Goal: Task Accomplishment & Management: Complete application form

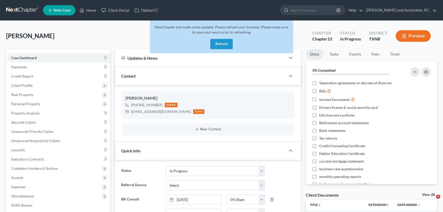
select select "7"
select select "0"
click at [218, 43] on button "Refresh" at bounding box center [221, 44] width 23 height 10
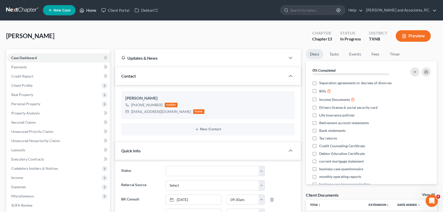
click at [84, 10] on icon at bounding box center [82, 10] width 5 height 6
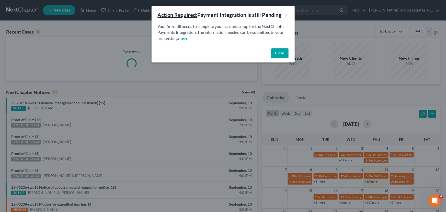
click at [280, 51] on button "Close" at bounding box center [279, 53] width 17 height 10
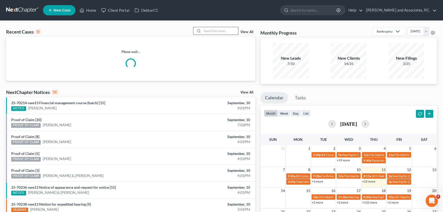
click at [221, 29] on input "search" at bounding box center [220, 30] width 36 height 7
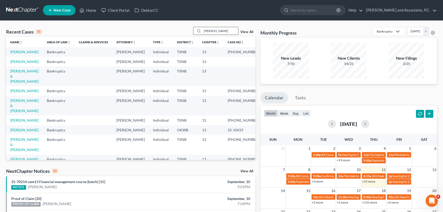
type input "hodgkins"
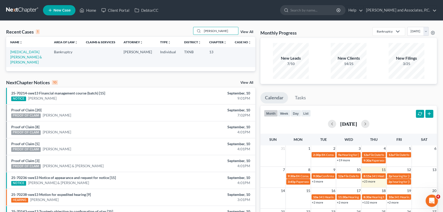
click at [16, 54] on td "Hodgkins, Joseph & Valerie" at bounding box center [28, 57] width 44 height 20
click at [16, 53] on link "Hodgkins, Joseph & Valerie" at bounding box center [26, 57] width 32 height 15
select select "6"
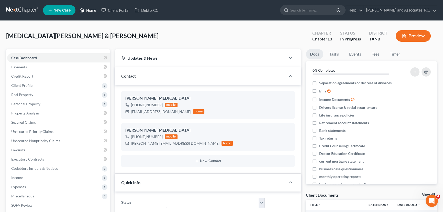
click at [83, 10] on icon at bounding box center [82, 10] width 5 height 6
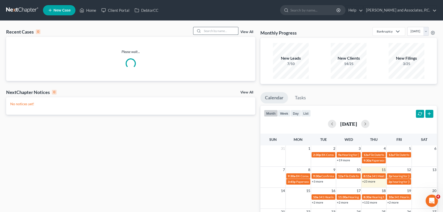
click at [221, 31] on input "search" at bounding box center [220, 30] width 36 height 7
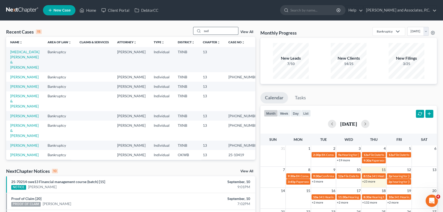
type input "sudd"
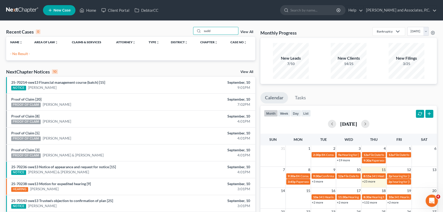
drag, startPoint x: 221, startPoint y: 31, endPoint x: 196, endPoint y: 36, distance: 25.5
click at [196, 36] on div "Recent Cases 0 sudd View All" at bounding box center [130, 32] width 249 height 10
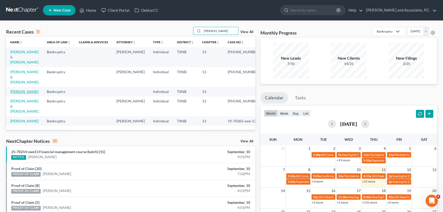
type input "brent"
click at [22, 89] on link "Seddon, Brent" at bounding box center [24, 91] width 28 height 4
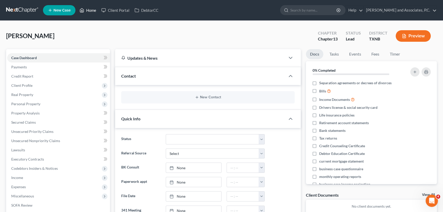
click at [89, 9] on link "Home" at bounding box center [88, 10] width 22 height 9
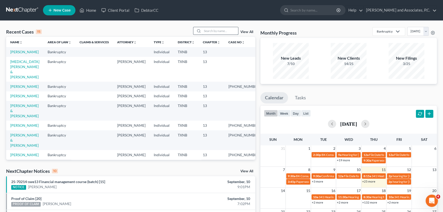
click at [217, 30] on input "search" at bounding box center [220, 30] width 36 height 7
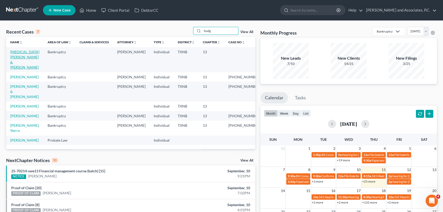
type input "hodg"
click at [23, 51] on link "Hodgkins, Joseph & Valerie" at bounding box center [24, 60] width 29 height 20
select select "6"
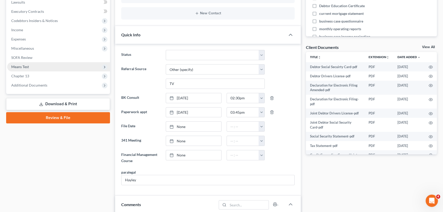
scroll to position [893, 0]
click at [29, 67] on span "Means Test" at bounding box center [58, 66] width 103 height 9
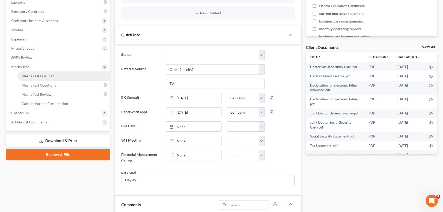
click at [36, 78] on link "Means Test Qualifier" at bounding box center [63, 75] width 93 height 9
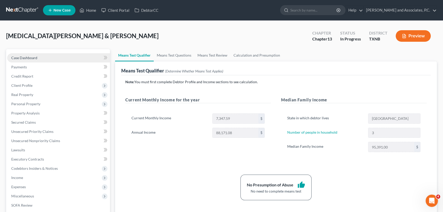
click at [37, 58] on link "Case Dashboard" at bounding box center [58, 57] width 103 height 9
select select "6"
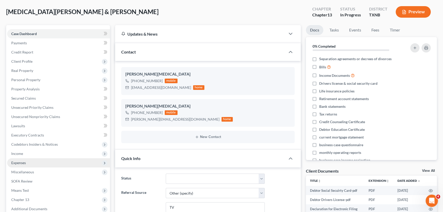
scroll to position [46, 0]
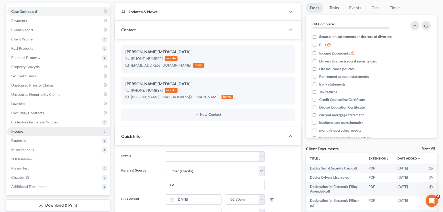
click at [26, 128] on span "Income" at bounding box center [58, 131] width 103 height 9
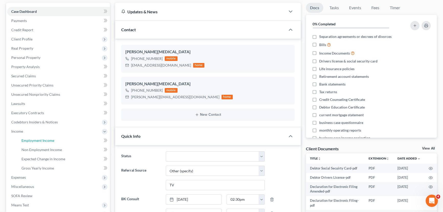
drag, startPoint x: 41, startPoint y: 141, endPoint x: 109, endPoint y: 150, distance: 68.9
click at [41, 141] on span "Employment Income" at bounding box center [37, 140] width 33 height 4
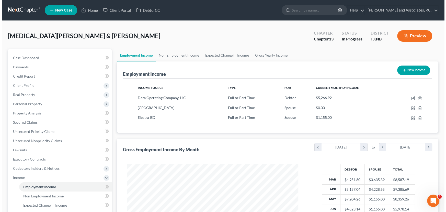
scroll to position [92, 182]
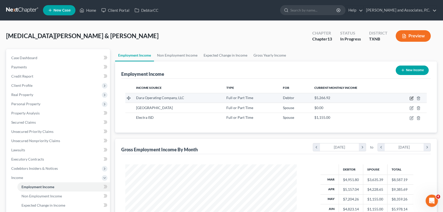
click at [412, 98] on icon "button" at bounding box center [412, 97] width 2 height 2
select select "0"
select select "18"
select select "2"
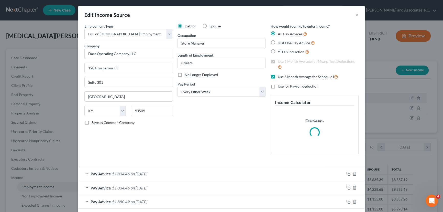
scroll to position [92, 183]
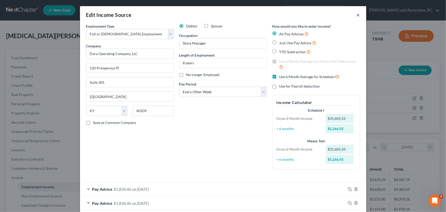
drag, startPoint x: 357, startPoint y: 15, endPoint x: 366, endPoint y: 29, distance: 16.9
click at [357, 15] on button "×" at bounding box center [359, 15] width 4 height 6
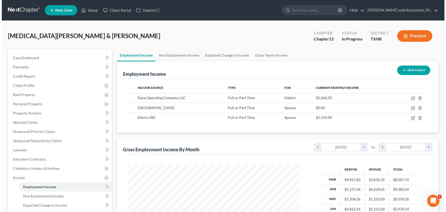
scroll to position [255608, 255518]
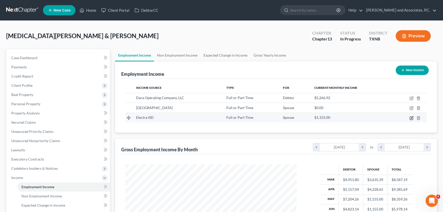
click at [410, 117] on icon "button" at bounding box center [411, 118] width 4 height 4
select select "0"
select select "45"
select select "0"
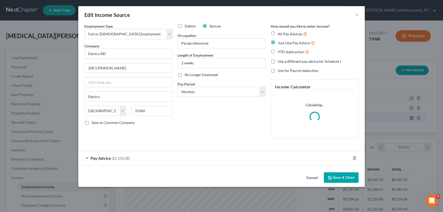
scroll to position [92, 183]
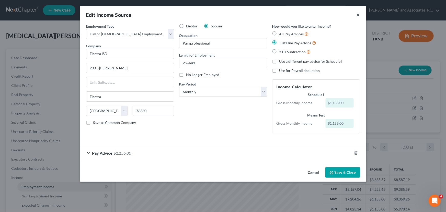
click at [359, 14] on button "×" at bounding box center [359, 15] width 4 height 6
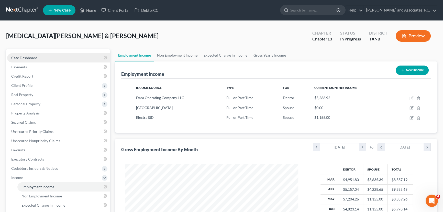
scroll to position [255608, 255518]
click at [12, 59] on span "Case Dashboard" at bounding box center [24, 57] width 26 height 4
select select "7"
select select "6"
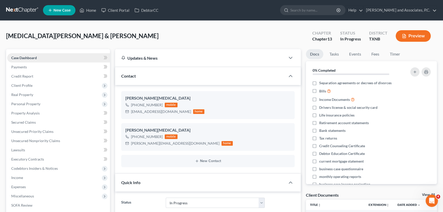
scroll to position [893, 0]
click at [98, 7] on link "Home" at bounding box center [88, 10] width 22 height 9
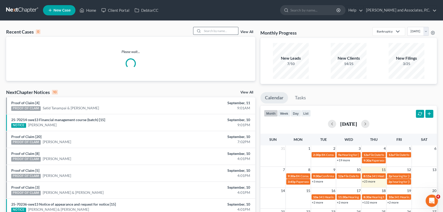
click at [220, 30] on input "search" at bounding box center [220, 30] width 36 height 7
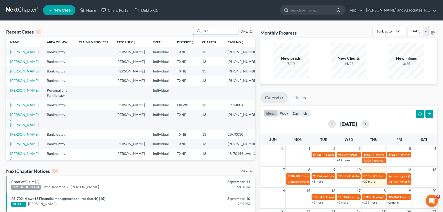
drag, startPoint x: 227, startPoint y: 31, endPoint x: 172, endPoint y: 30, distance: 54.5
click at [176, 30] on div "Recent Cases 11 reb View All" at bounding box center [130, 32] width 249 height 10
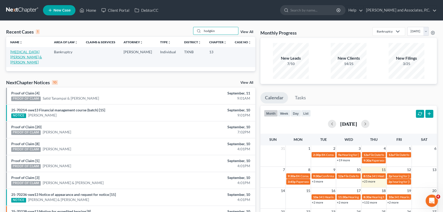
type input "hodgkin"
click at [29, 52] on link "Hodgkins, Joseph & Valerie" at bounding box center [26, 57] width 32 height 15
select select "6"
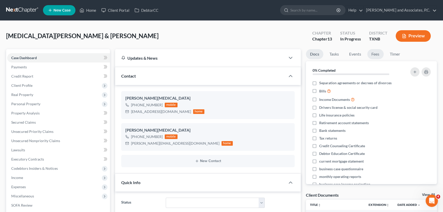
click at [376, 55] on link "Fees" at bounding box center [375, 54] width 16 height 10
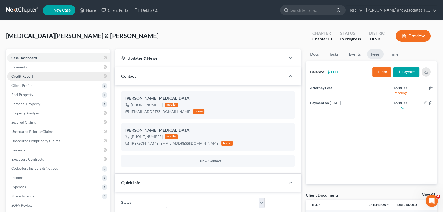
click at [24, 77] on span "Credit Report" at bounding box center [22, 76] width 22 height 4
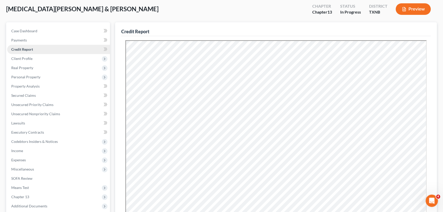
scroll to position [46, 0]
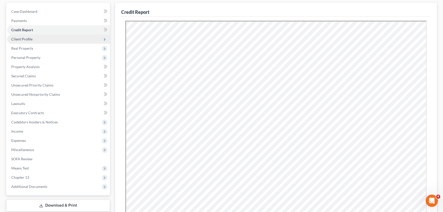
click at [32, 39] on span "Client Profile" at bounding box center [58, 39] width 103 height 9
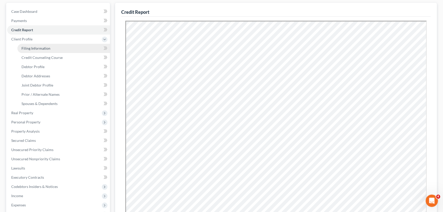
click at [33, 47] on span "Filing Information" at bounding box center [35, 48] width 29 height 4
select select "1"
select select "3"
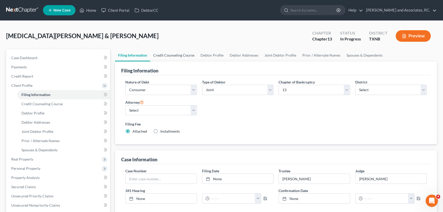
click at [175, 57] on link "Credit Counseling Course" at bounding box center [173, 55] width 47 height 12
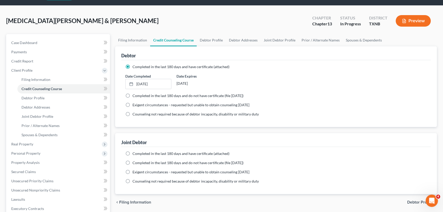
scroll to position [23, 0]
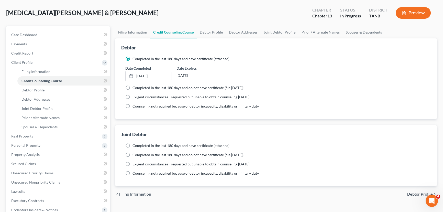
click at [132, 143] on label "Completed in the last 180 days and have certificate (attached)" at bounding box center [180, 145] width 97 height 5
click at [134, 143] on input "Completed in the last 180 days and have certificate (attached)" at bounding box center [135, 144] width 3 height 3
radio input "true"
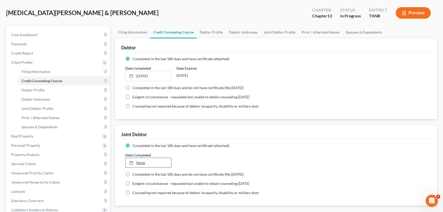
type input "9/11/2025"
click at [139, 159] on link "None" at bounding box center [149, 163] width 46 height 10
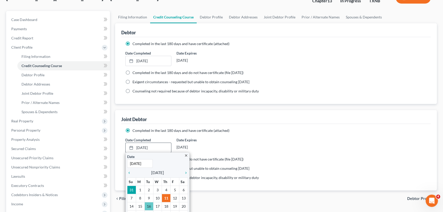
scroll to position [46, 0]
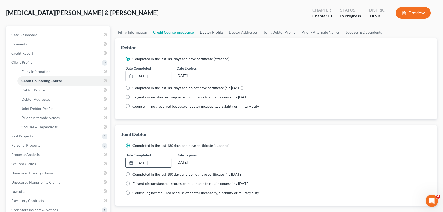
click at [205, 34] on link "Debtor Profile" at bounding box center [211, 32] width 29 height 12
select select "1"
select select "2"
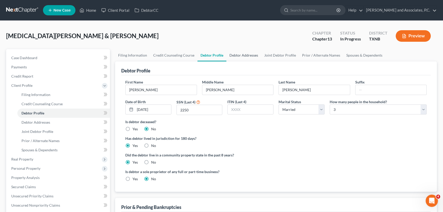
click at [245, 53] on link "Debtor Addresses" at bounding box center [243, 55] width 35 height 12
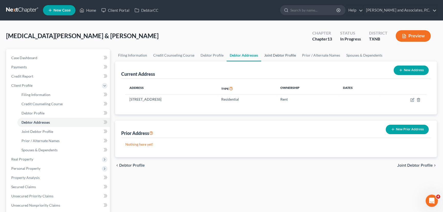
click at [272, 54] on link "Joint Debtor Profile" at bounding box center [280, 55] width 38 height 12
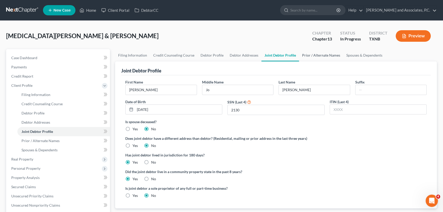
click at [320, 61] on link "Prior / Alternate Names" at bounding box center [321, 55] width 44 height 12
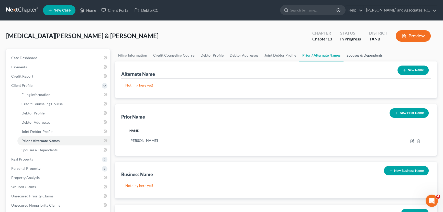
click at [366, 57] on link "Spouses & Dependents" at bounding box center [364, 55] width 42 height 12
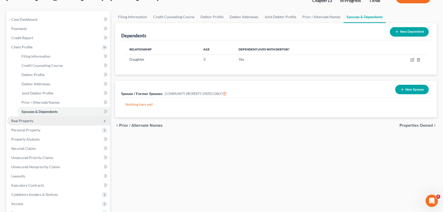
scroll to position [46, 0]
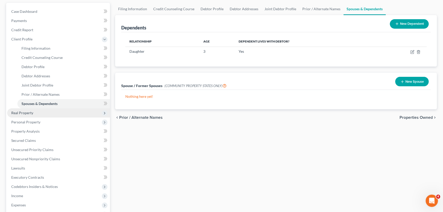
click at [49, 110] on span "Real Property" at bounding box center [58, 112] width 103 height 9
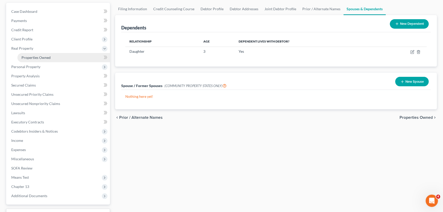
click at [38, 57] on span "Properties Owned" at bounding box center [35, 57] width 29 height 4
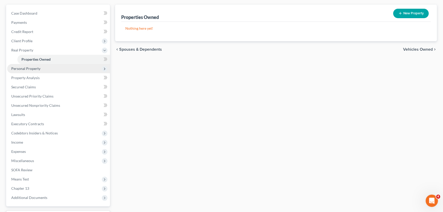
scroll to position [46, 0]
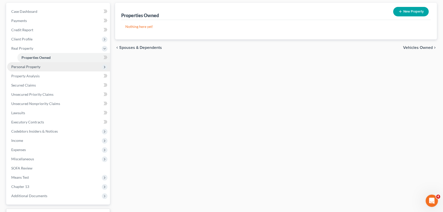
click at [37, 66] on span "Personal Property" at bounding box center [25, 66] width 29 height 4
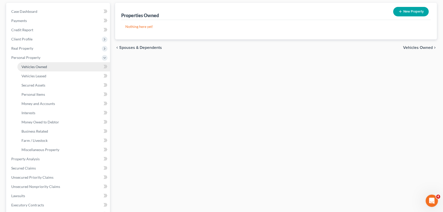
click at [39, 66] on span "Vehicles Owned" at bounding box center [34, 66] width 26 height 4
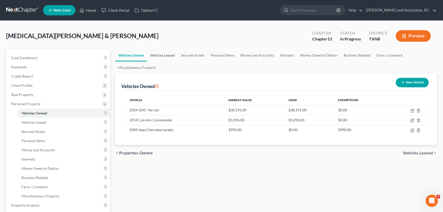
click at [169, 51] on link "Vehicles Leased" at bounding box center [162, 55] width 31 height 12
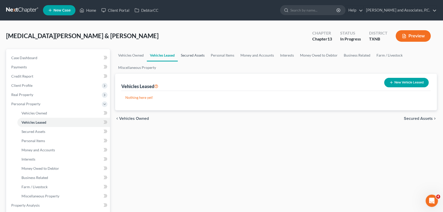
click at [195, 53] on link "Secured Assets" at bounding box center [193, 55] width 30 height 12
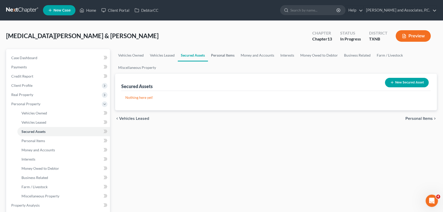
click at [224, 53] on link "Personal Items" at bounding box center [223, 55] width 30 height 12
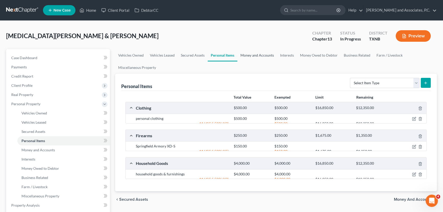
click at [245, 54] on link "Money and Accounts" at bounding box center [257, 55] width 40 height 12
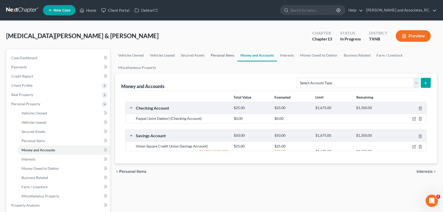
click at [223, 54] on link "Personal Items" at bounding box center [223, 55] width 30 height 12
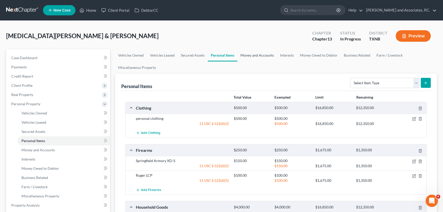
click at [257, 53] on link "Money and Accounts" at bounding box center [257, 55] width 40 height 12
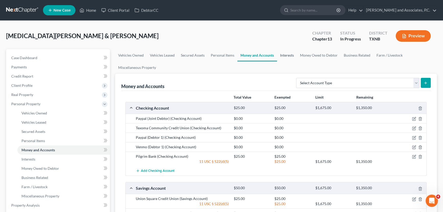
click at [285, 53] on link "Interests" at bounding box center [287, 55] width 20 height 12
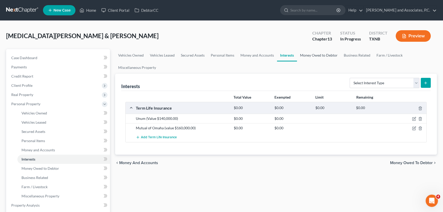
click at [315, 55] on link "Money Owed to Debtor" at bounding box center [319, 55] width 44 height 12
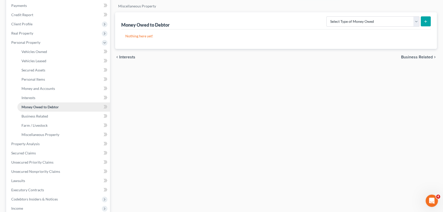
scroll to position [70, 0]
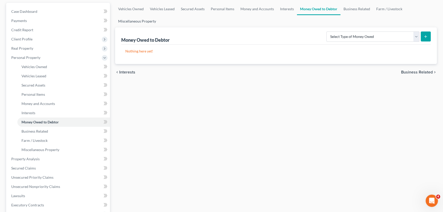
click at [143, 21] on link "Miscellaneous Property" at bounding box center [137, 21] width 44 height 12
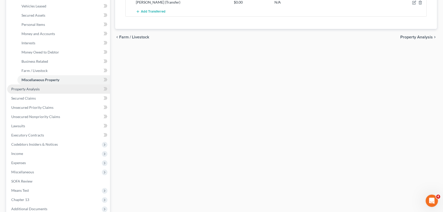
click at [41, 92] on link "Property Analysis" at bounding box center [58, 88] width 103 height 9
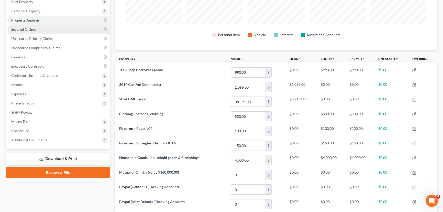
click at [41, 31] on link "Secured Claims" at bounding box center [58, 29] width 103 height 9
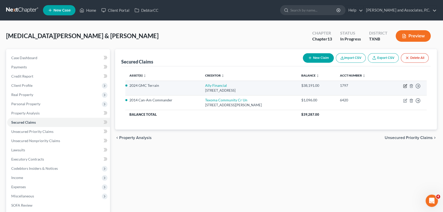
click at [403, 86] on icon "button" at bounding box center [405, 86] width 4 height 4
select select "23"
select select "5"
select select "0"
select select "2"
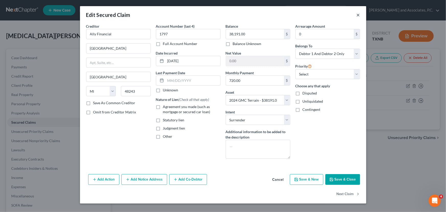
click at [358, 16] on button "×" at bounding box center [359, 15] width 4 height 6
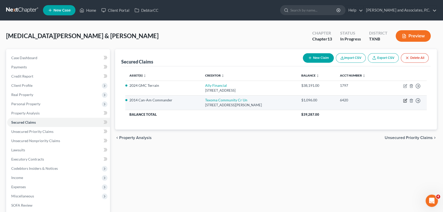
click at [404, 101] on icon "button" at bounding box center [405, 100] width 4 height 4
select select "45"
select select "7"
select select "0"
select select "2"
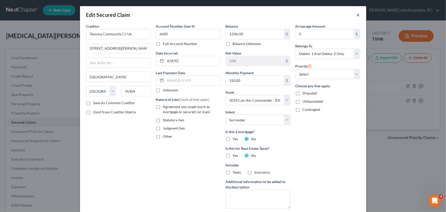
click at [358, 14] on button "×" at bounding box center [359, 15] width 4 height 6
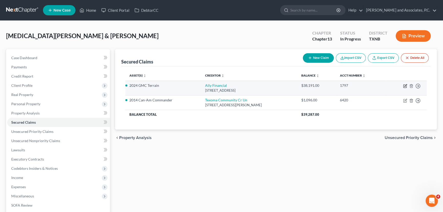
click at [404, 85] on icon "button" at bounding box center [405, 86] width 4 height 4
select select "23"
select select "5"
select select "0"
select select "2"
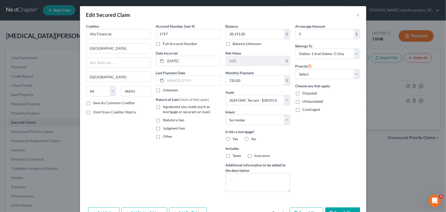
click at [252, 138] on label "No" at bounding box center [254, 138] width 5 height 5
click at [254, 138] on input "No" at bounding box center [255, 137] width 3 height 3
radio input "true"
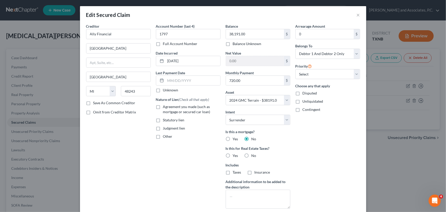
click at [252, 156] on label "No" at bounding box center [254, 155] width 5 height 5
click at [254, 156] on input "No" at bounding box center [255, 154] width 3 height 3
radio input "true"
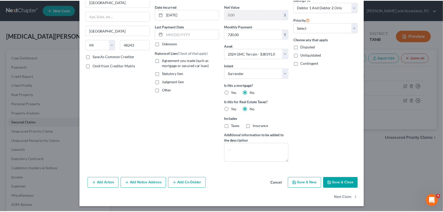
scroll to position [47, 0]
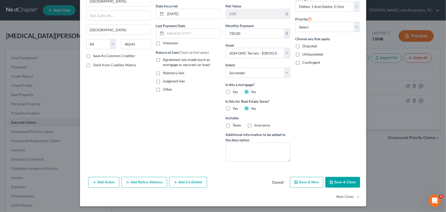
click at [346, 180] on button "Save & Close" at bounding box center [343, 182] width 35 height 11
select select "5"
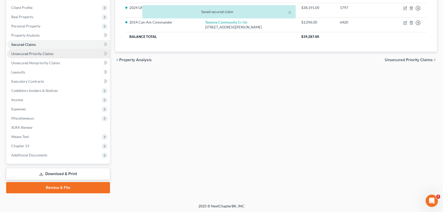
click at [49, 53] on span "Unsecured Priority Claims" at bounding box center [32, 53] width 42 height 4
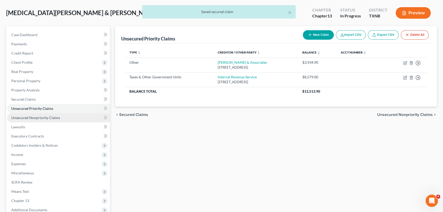
click at [44, 117] on span "Unsecured Nonpriority Claims" at bounding box center [35, 117] width 49 height 4
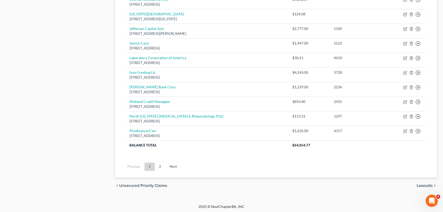
click at [158, 166] on link "2" at bounding box center [160, 166] width 10 height 8
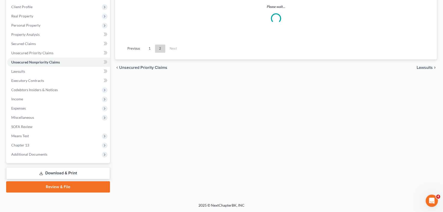
scroll to position [87, 0]
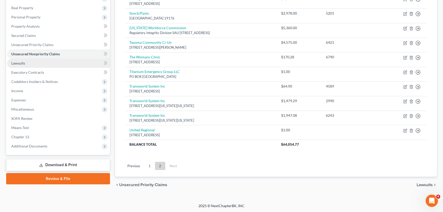
click at [37, 63] on link "Lawsuits" at bounding box center [58, 63] width 103 height 9
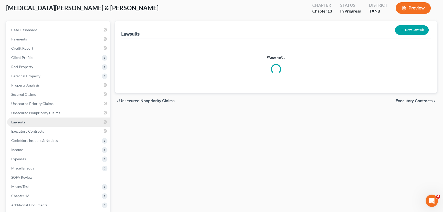
scroll to position [3, 0]
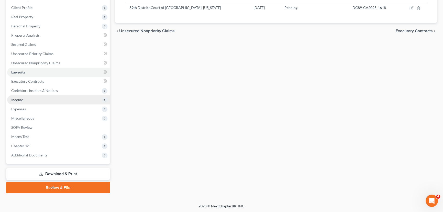
click at [26, 102] on span "Income" at bounding box center [58, 99] width 103 height 9
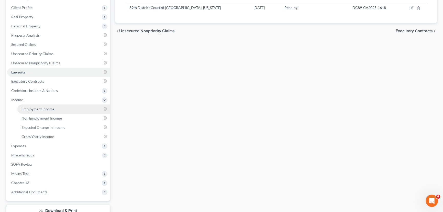
click at [42, 107] on span "Employment Income" at bounding box center [37, 109] width 33 height 4
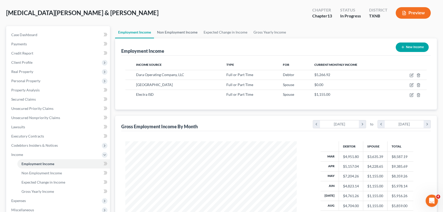
click at [173, 33] on link "Non Employment Income" at bounding box center [177, 32] width 47 height 12
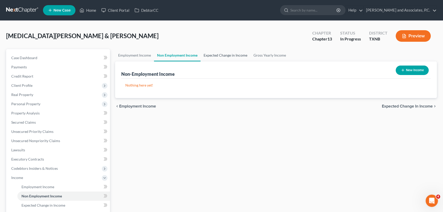
click at [209, 56] on link "Expected Change in Income" at bounding box center [225, 55] width 50 height 12
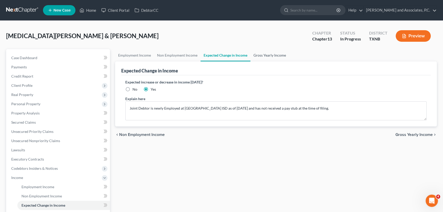
click at [263, 54] on link "Gross Yearly Income" at bounding box center [269, 55] width 39 height 12
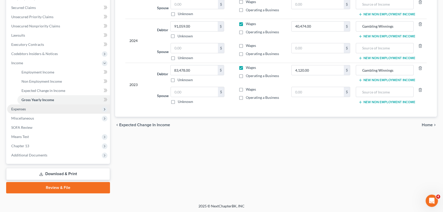
click at [36, 109] on span "Expenses" at bounding box center [58, 108] width 103 height 9
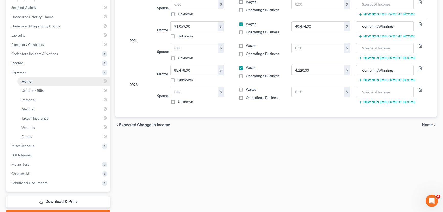
click at [43, 81] on link "Home" at bounding box center [63, 81] width 93 height 9
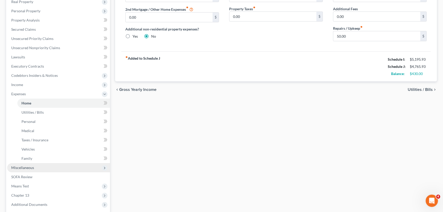
click at [38, 169] on span "Miscellaneous" at bounding box center [58, 167] width 103 height 9
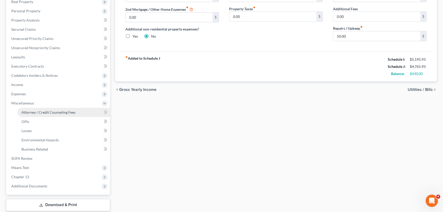
click at [48, 112] on span "Attorney / Credit Counseling Fees" at bounding box center [48, 112] width 54 height 4
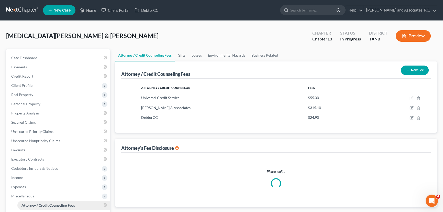
select select "1"
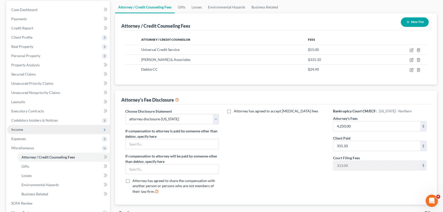
scroll to position [46, 0]
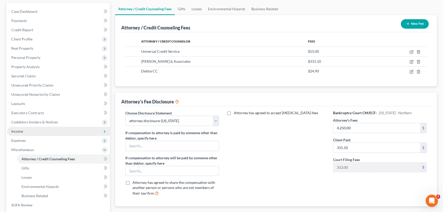
click at [49, 127] on span "Income" at bounding box center [58, 131] width 103 height 9
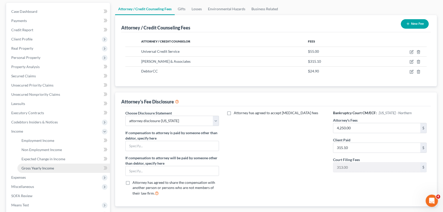
click at [36, 169] on span "Gross Yearly Income" at bounding box center [37, 168] width 32 height 4
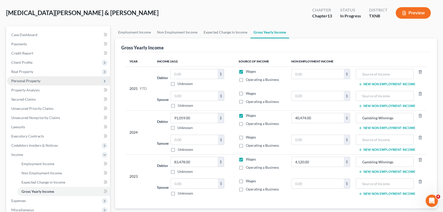
scroll to position [46, 0]
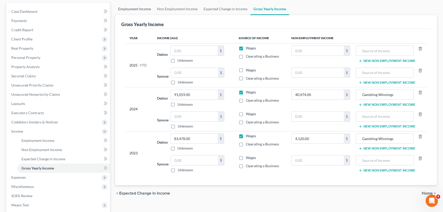
click at [142, 8] on link "Employment Income" at bounding box center [134, 9] width 39 height 12
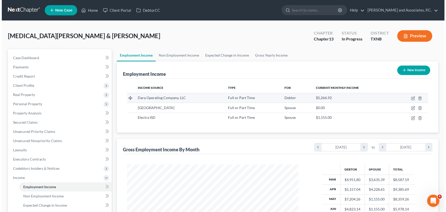
scroll to position [92, 182]
click at [412, 97] on icon "button" at bounding box center [412, 97] width 2 height 2
select select "0"
select select "18"
select select "2"
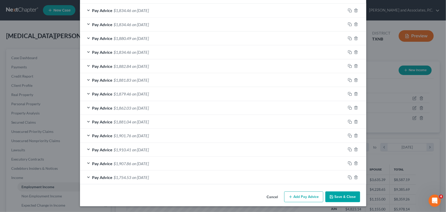
scroll to position [155, 0]
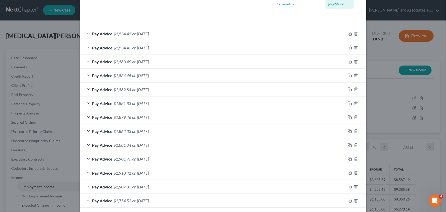
click at [157, 78] on div "Pay Advice $1,834.46 on 07/11/2025" at bounding box center [213, 76] width 266 height 14
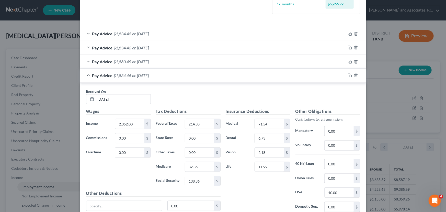
click at [157, 78] on div "Pay Advice $1,834.46 on 07/11/2025" at bounding box center [213, 76] width 266 height 14
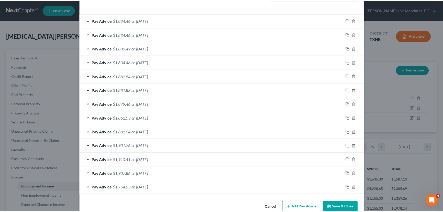
scroll to position [178, 0]
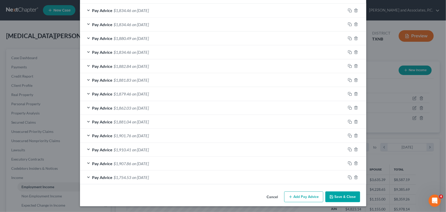
click at [271, 198] on button "Cancel" at bounding box center [272, 197] width 19 height 10
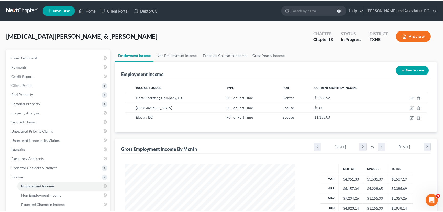
scroll to position [255608, 255518]
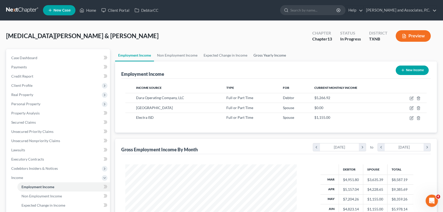
click at [265, 55] on link "Gross Yearly Income" at bounding box center [269, 55] width 39 height 12
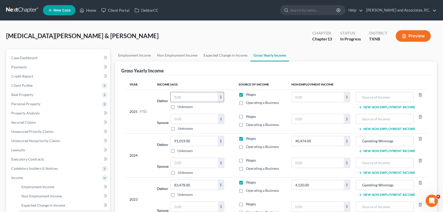
click at [176, 97] on input "text" at bounding box center [194, 97] width 47 height 10
type input "24,245.63"
click at [194, 121] on input "text" at bounding box center [194, 119] width 47 height 10
click at [133, 57] on link "Employment Income" at bounding box center [134, 55] width 39 height 12
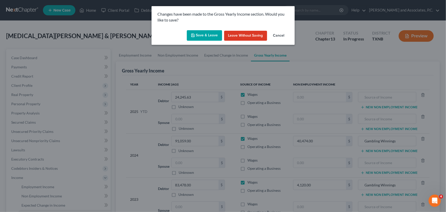
click at [201, 35] on button "Save & Leave" at bounding box center [204, 35] width 35 height 11
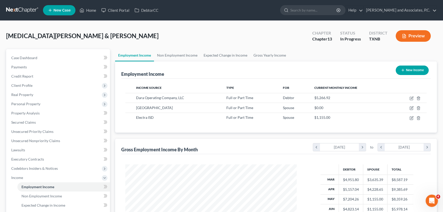
scroll to position [92, 182]
click at [33, 55] on link "Case Dashboard" at bounding box center [58, 57] width 103 height 9
select select "6"
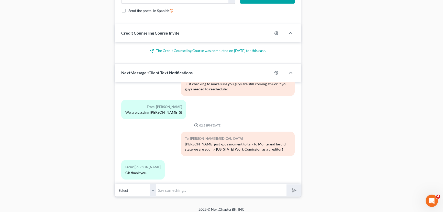
scroll to position [462, 0]
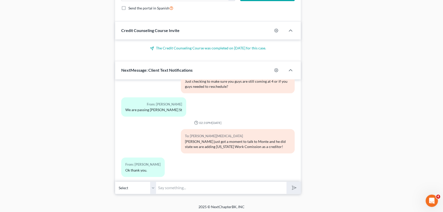
click at [175, 187] on input "text" at bounding box center [221, 187] width 130 height 13
type input "M"
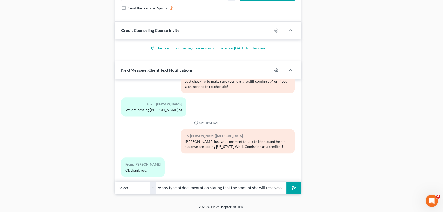
scroll to position [0, 104]
type input "Good morning, quick question: does Valerie have any type of documentation stati…"
click at [286, 182] on button "submit" at bounding box center [293, 188] width 14 height 12
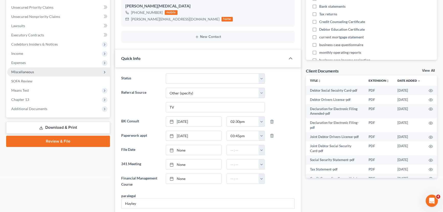
scroll to position [90, 0]
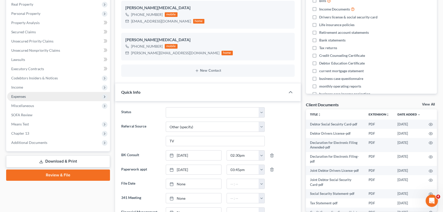
drag, startPoint x: 49, startPoint y: 88, endPoint x: 49, endPoint y: 94, distance: 6.1
click at [49, 88] on span "Income" at bounding box center [58, 87] width 103 height 9
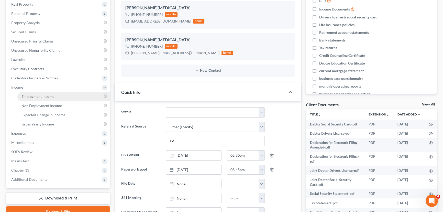
click at [49, 96] on span "Employment Income" at bounding box center [37, 96] width 33 height 4
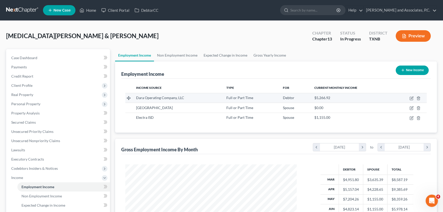
scroll to position [92, 182]
click at [176, 55] on link "Non Employment Income" at bounding box center [177, 55] width 47 height 12
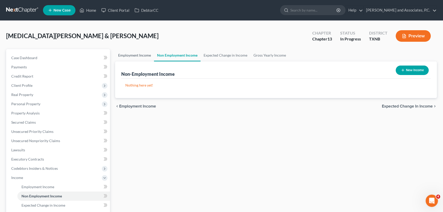
click at [143, 57] on link "Employment Income" at bounding box center [134, 55] width 39 height 12
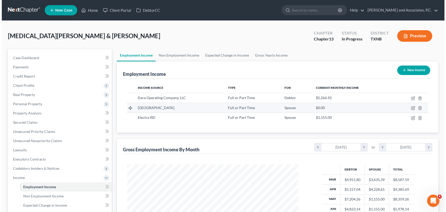
scroll to position [92, 182]
click at [409, 106] on icon "button" at bounding box center [411, 108] width 4 height 4
select select "0"
select select "45"
select select "2"
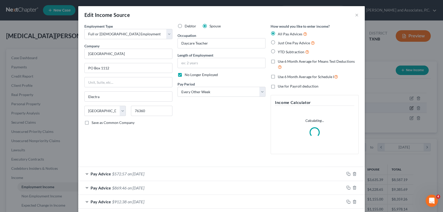
scroll to position [92, 183]
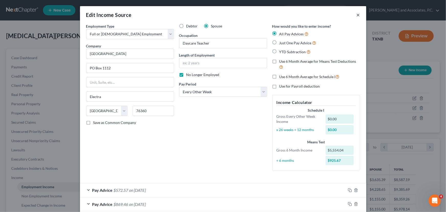
click at [357, 16] on button "×" at bounding box center [359, 15] width 4 height 6
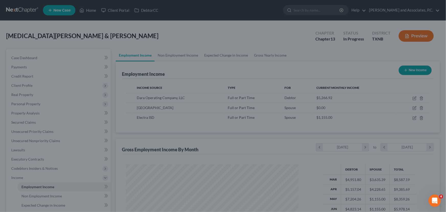
scroll to position [255608, 255518]
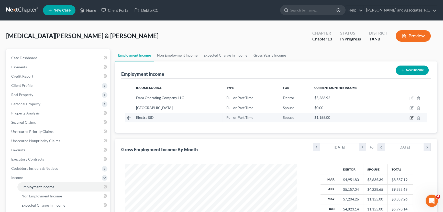
click at [410, 116] on icon "button" at bounding box center [411, 117] width 3 height 3
select select "0"
select select "45"
select select "0"
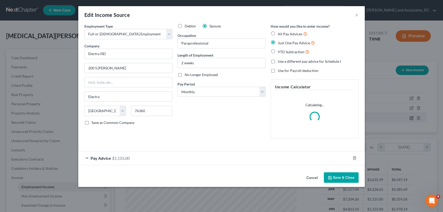
scroll to position [92, 183]
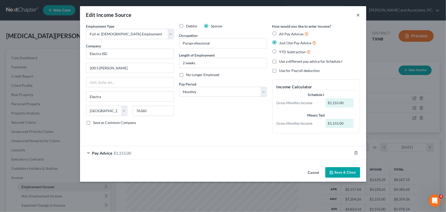
click at [358, 14] on button "×" at bounding box center [359, 15] width 4 height 6
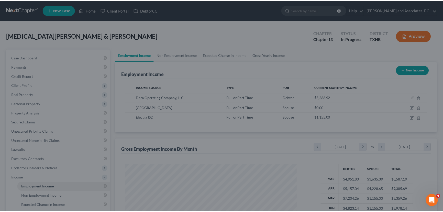
scroll to position [255608, 255518]
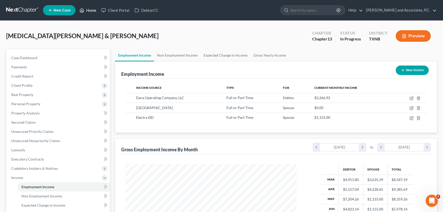
click at [96, 11] on link "Home" at bounding box center [88, 10] width 22 height 9
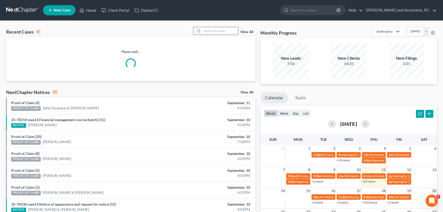
click at [220, 31] on input "search" at bounding box center [220, 30] width 36 height 7
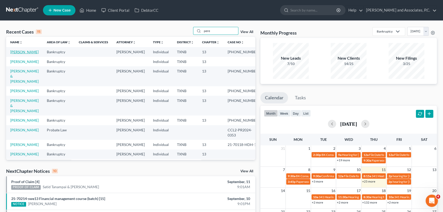
type input "pere"
click at [28, 51] on link "Perez, Cynthia" at bounding box center [24, 52] width 28 height 4
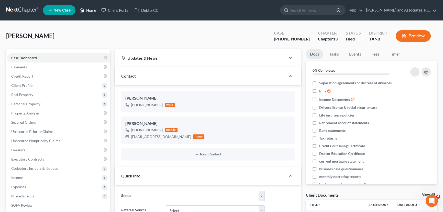
click at [94, 12] on link "Home" at bounding box center [88, 10] width 22 height 9
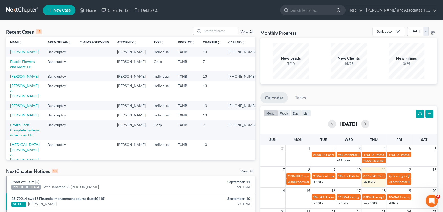
click at [26, 51] on link "Perez, Cynthia" at bounding box center [24, 52] width 28 height 4
select select "5"
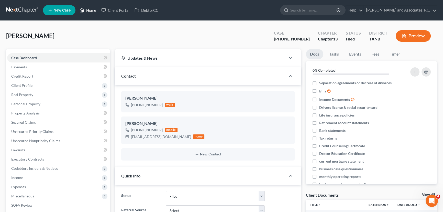
click at [91, 9] on link "Home" at bounding box center [88, 10] width 22 height 9
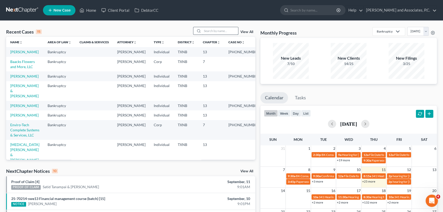
click at [210, 33] on input "search" at bounding box center [220, 30] width 36 height 7
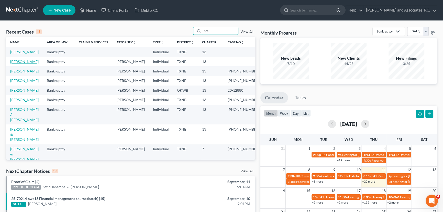
type input "bre"
click at [24, 61] on link "Britt, Brenda" at bounding box center [24, 61] width 28 height 4
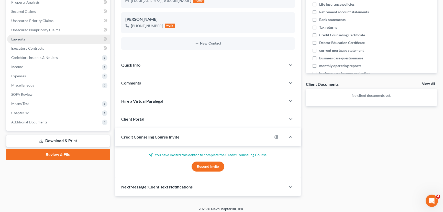
scroll to position [113, 0]
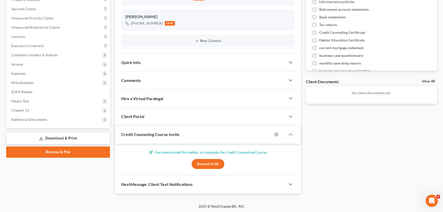
click at [138, 64] on span "Quick Info" at bounding box center [130, 62] width 19 height 5
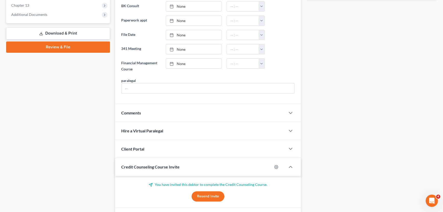
scroll to position [230, 0]
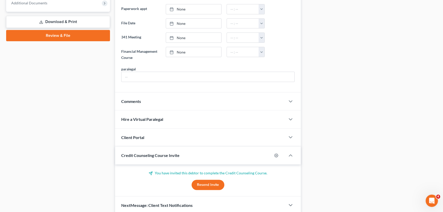
drag, startPoint x: 137, startPoint y: 105, endPoint x: 147, endPoint y: 121, distance: 19.6
click at [137, 105] on div "Comments" at bounding box center [200, 101] width 170 height 18
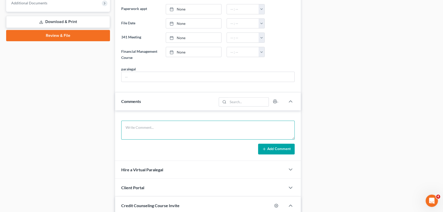
click at [140, 125] on textarea at bounding box center [207, 129] width 173 height 19
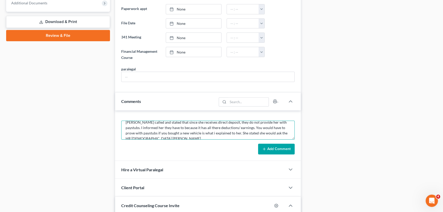
scroll to position [6, 0]
type textarea "Brenda called and stated that since she receives direct deposit, they do not pr…"
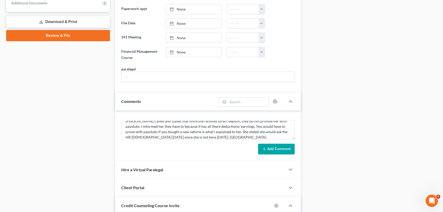
click at [274, 148] on button "Add Comment" at bounding box center [276, 148] width 37 height 11
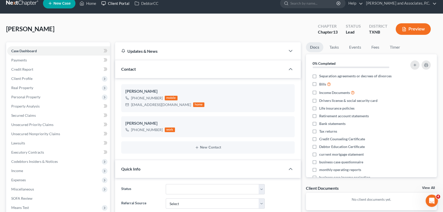
scroll to position [0, 0]
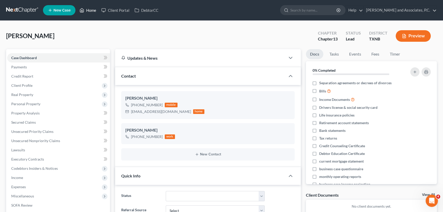
click at [81, 8] on icon at bounding box center [82, 10] width 5 height 6
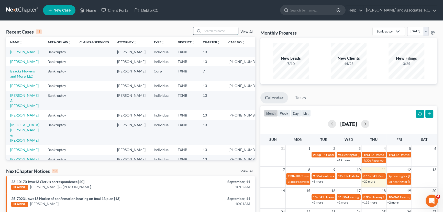
click at [210, 32] on input "search" at bounding box center [220, 30] width 36 height 7
type input "hodgkins"
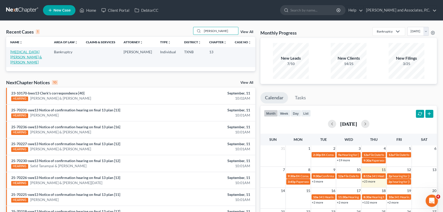
click at [22, 53] on link "Hodgkins, Joseph & Valerie" at bounding box center [26, 57] width 32 height 15
select select "7"
select select "6"
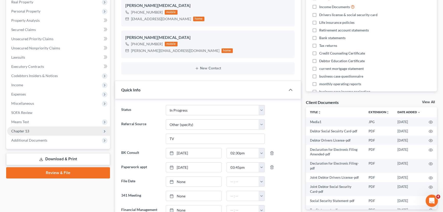
scroll to position [93, 0]
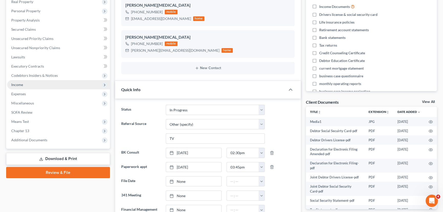
click at [49, 84] on span "Income" at bounding box center [58, 84] width 103 height 9
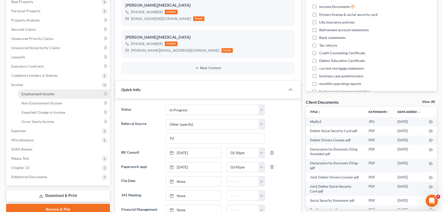
click at [47, 92] on span "Employment Income" at bounding box center [37, 94] width 33 height 4
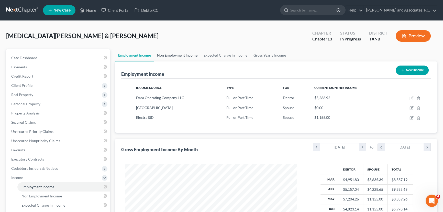
click at [166, 55] on link "Non Employment Income" at bounding box center [177, 55] width 47 height 12
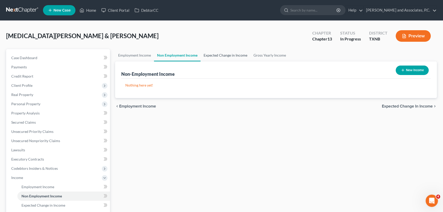
click at [220, 52] on link "Expected Change in Income" at bounding box center [225, 55] width 50 height 12
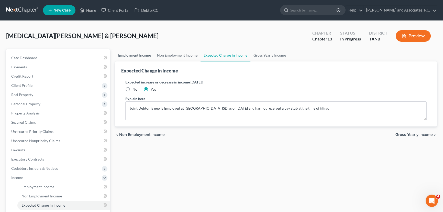
click at [130, 54] on link "Employment Income" at bounding box center [134, 55] width 39 height 12
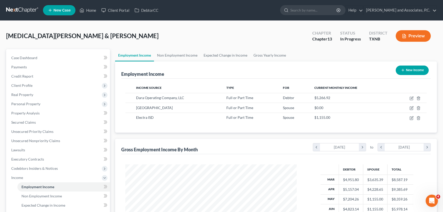
scroll to position [92, 182]
click at [169, 55] on link "Non Employment Income" at bounding box center [177, 55] width 47 height 12
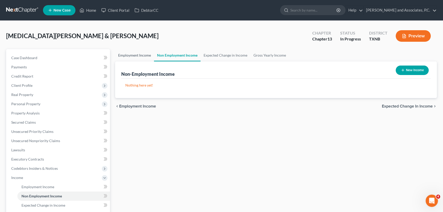
click at [143, 57] on link "Employment Income" at bounding box center [134, 55] width 39 height 12
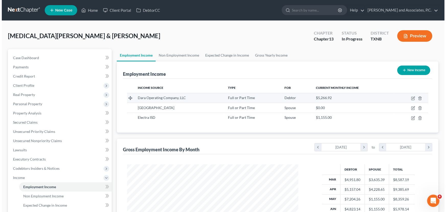
scroll to position [92, 182]
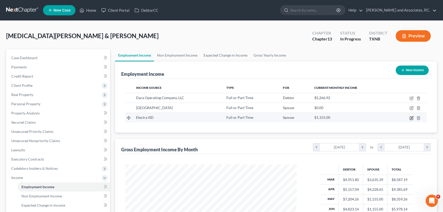
click at [412, 117] on icon "button" at bounding box center [411, 118] width 4 height 4
select select "0"
select select "45"
select select "0"
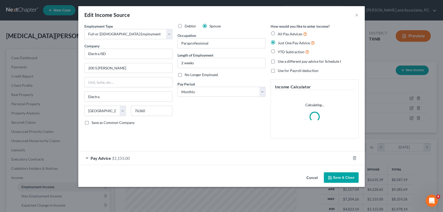
scroll to position [92, 183]
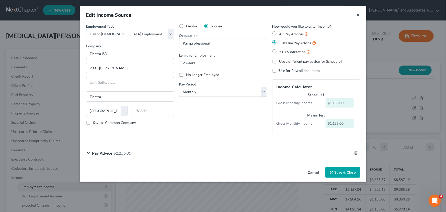
click at [357, 15] on button "×" at bounding box center [359, 15] width 4 height 6
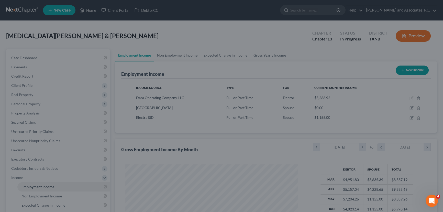
scroll to position [255608, 255518]
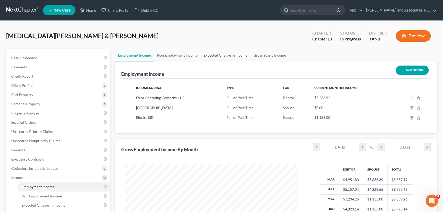
click at [228, 58] on link "Expected Change in Income" at bounding box center [225, 55] width 50 height 12
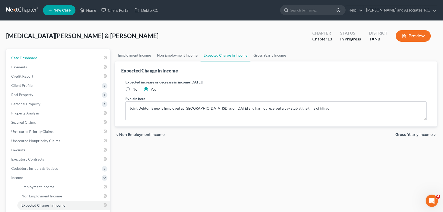
drag, startPoint x: 17, startPoint y: 55, endPoint x: 136, endPoint y: 81, distance: 122.3
click at [17, 55] on span "Case Dashboard" at bounding box center [24, 57] width 26 height 4
select select "6"
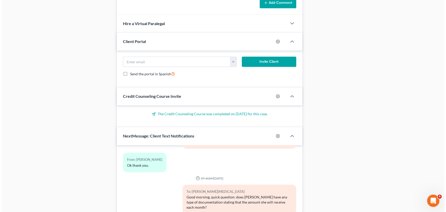
scroll to position [442, 0]
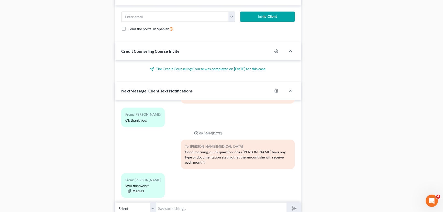
click at [135, 189] on button "Media1" at bounding box center [135, 191] width 16 height 4
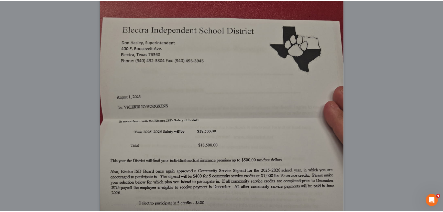
scroll to position [0, 0]
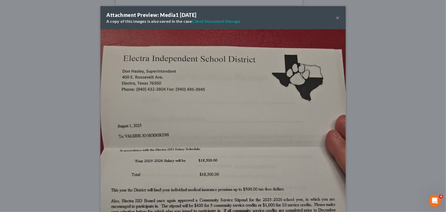
click at [337, 17] on button "×" at bounding box center [338, 18] width 4 height 6
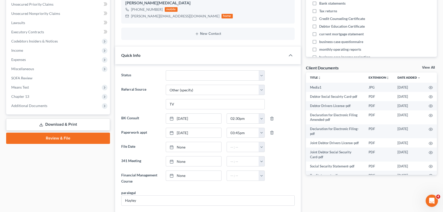
scroll to position [114, 0]
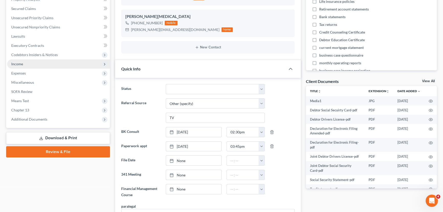
click at [29, 62] on span "Income" at bounding box center [58, 63] width 103 height 9
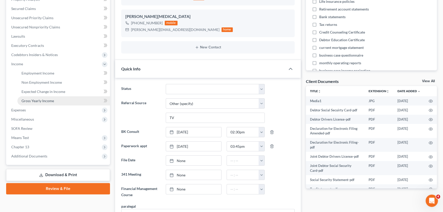
click at [24, 104] on link "Gross Yearly Income" at bounding box center [63, 100] width 93 height 9
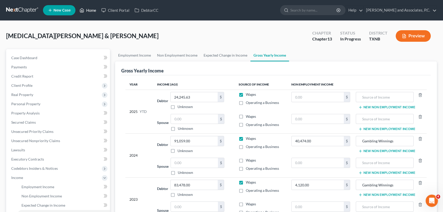
click at [92, 13] on link "Home" at bounding box center [88, 10] width 22 height 9
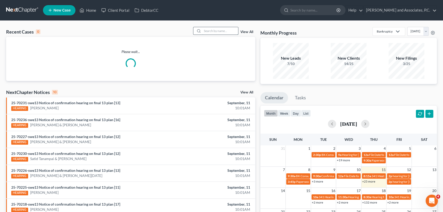
click at [220, 30] on input "search" at bounding box center [220, 30] width 36 height 7
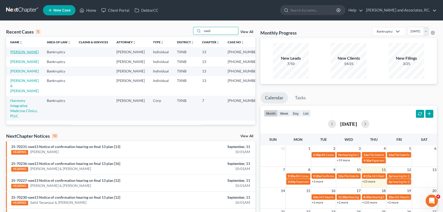
type input "medi"
click at [24, 51] on link "Medina, Manuel" at bounding box center [24, 52] width 28 height 4
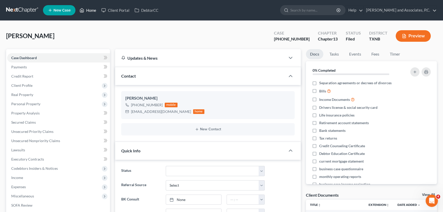
click at [89, 12] on link "Home" at bounding box center [88, 10] width 22 height 9
